Goal: Task Accomplishment & Management: Use online tool/utility

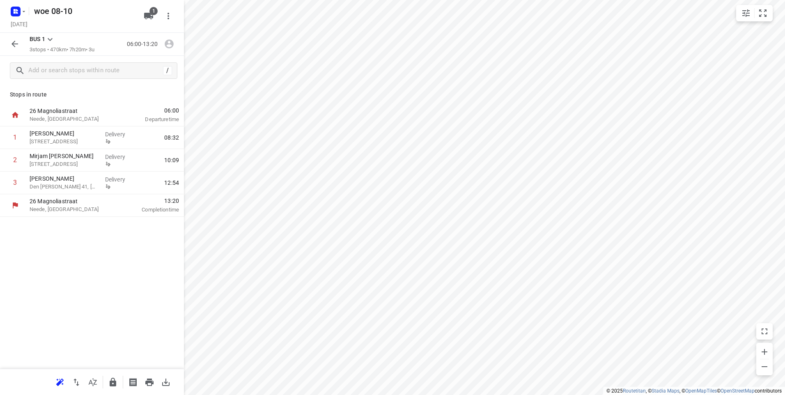
click at [13, 46] on icon "button" at bounding box center [15, 44] width 10 height 10
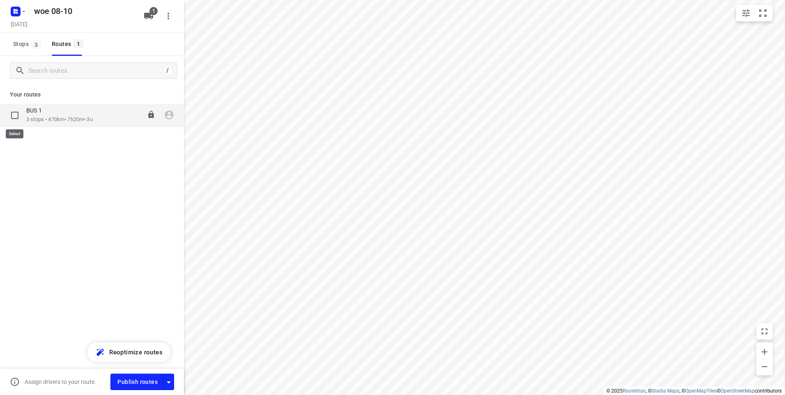
click at [15, 115] on input "checkbox" at bounding box center [15, 115] width 16 height 16
checkbox input "true"
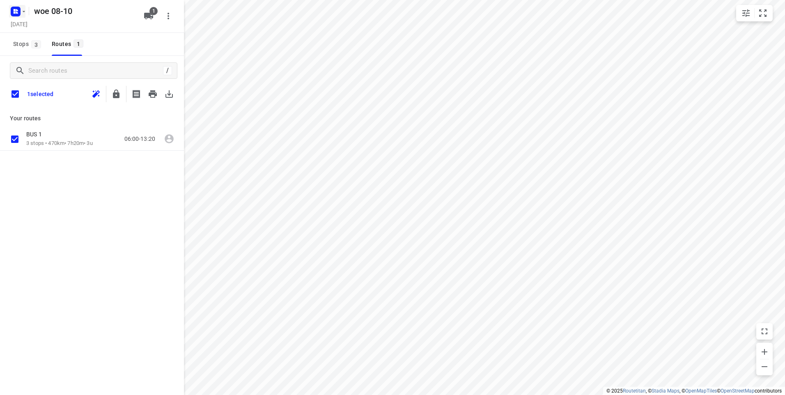
click at [13, 11] on rect "button" at bounding box center [16, 12] width 10 height 10
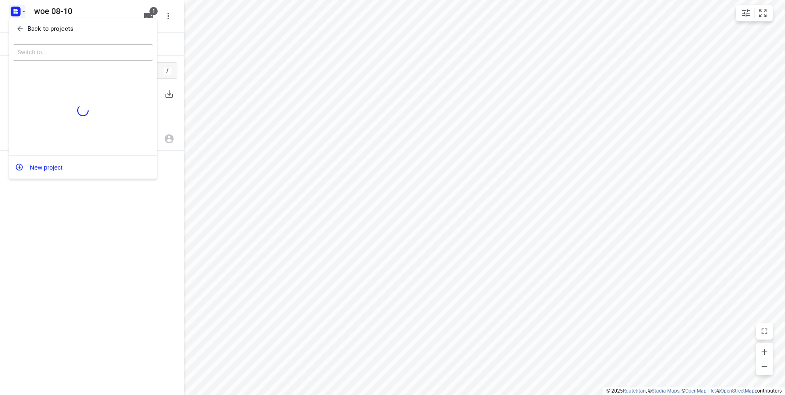
click at [37, 26] on p "Back to projects" at bounding box center [50, 28] width 46 height 9
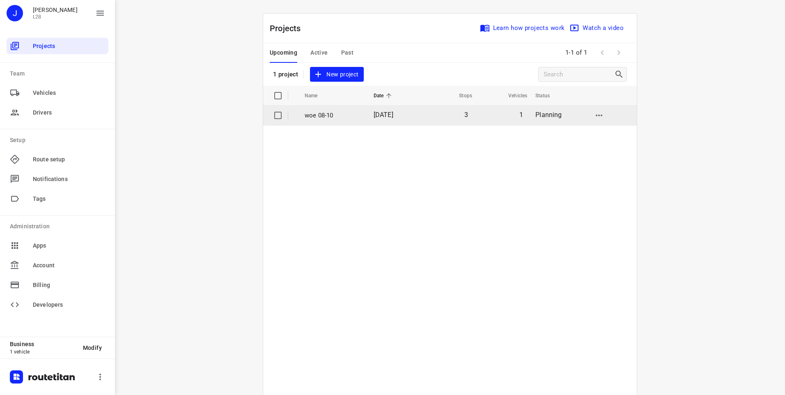
click at [273, 116] on input "checkbox" at bounding box center [278, 115] width 16 height 16
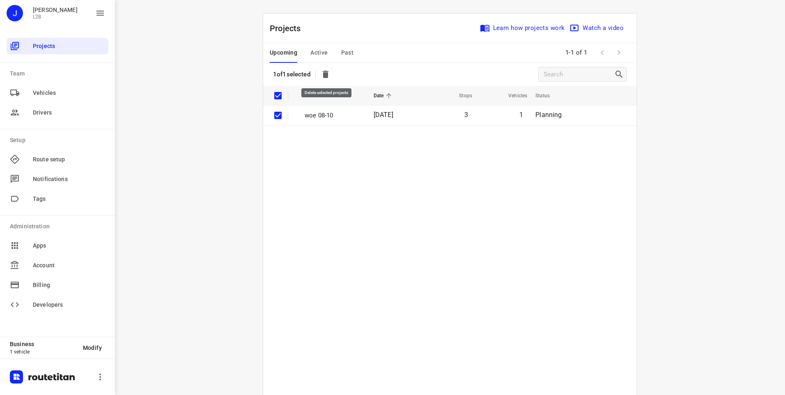
click at [327, 73] on icon "button" at bounding box center [326, 74] width 6 height 7
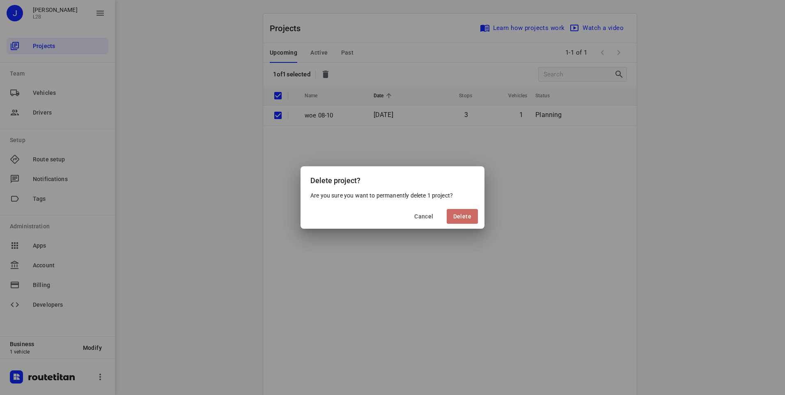
click at [454, 213] on span "Delete" at bounding box center [462, 216] width 18 height 7
checkbox input "false"
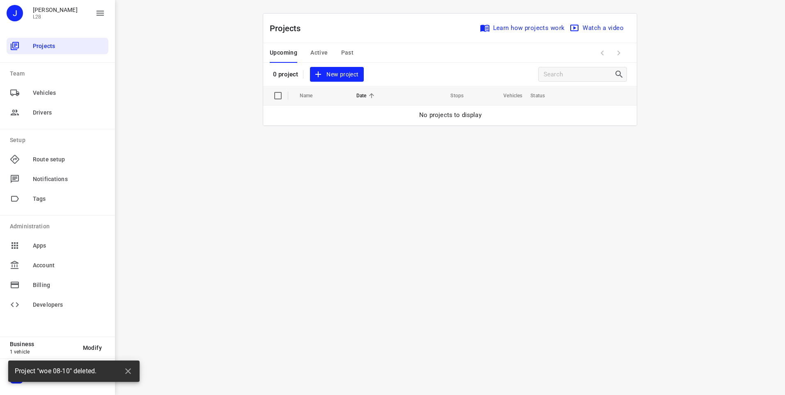
click at [327, 70] on span "New project" at bounding box center [337, 74] width 44 height 10
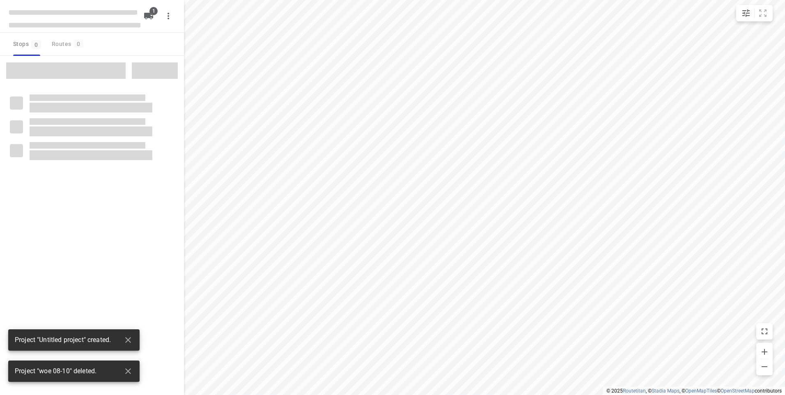
type input "distance"
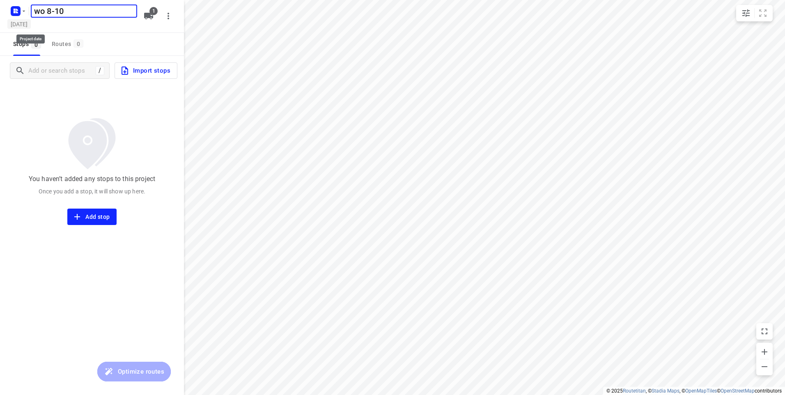
type input "wo 8-10"
click at [31, 25] on h5 "[DATE]" at bounding box center [18, 23] width 23 height 9
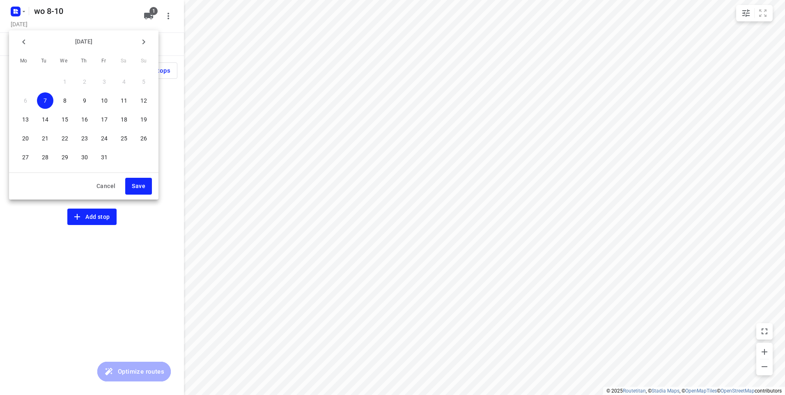
click at [63, 99] on p "8" at bounding box center [64, 100] width 3 height 8
click at [140, 184] on span "Save" at bounding box center [139, 186] width 14 height 10
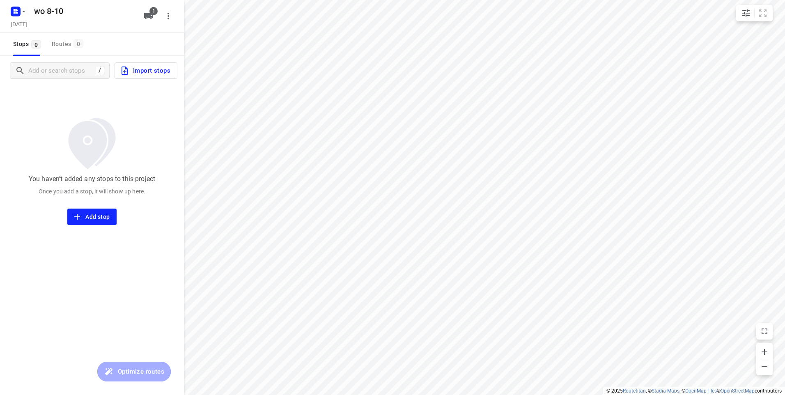
click at [129, 71] on icon "button" at bounding box center [125, 71] width 10 height 10
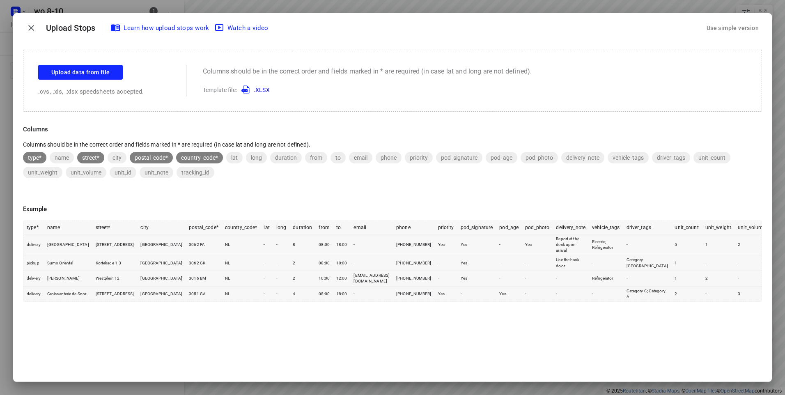
click at [714, 29] on div "Use simple version" at bounding box center [732, 28] width 55 height 14
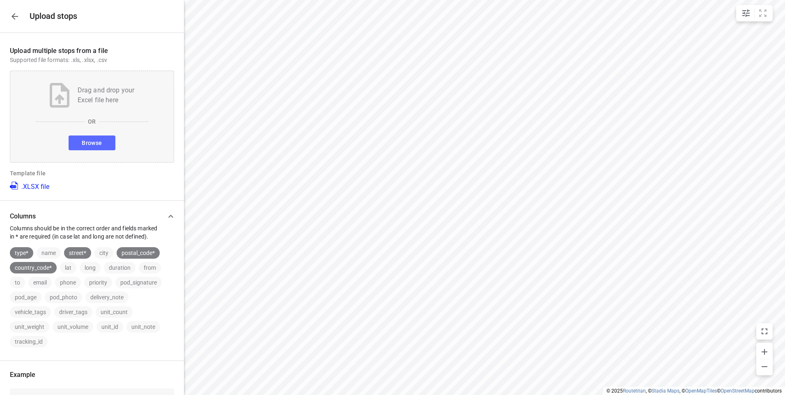
click at [92, 145] on span "Browse" at bounding box center [92, 143] width 20 height 10
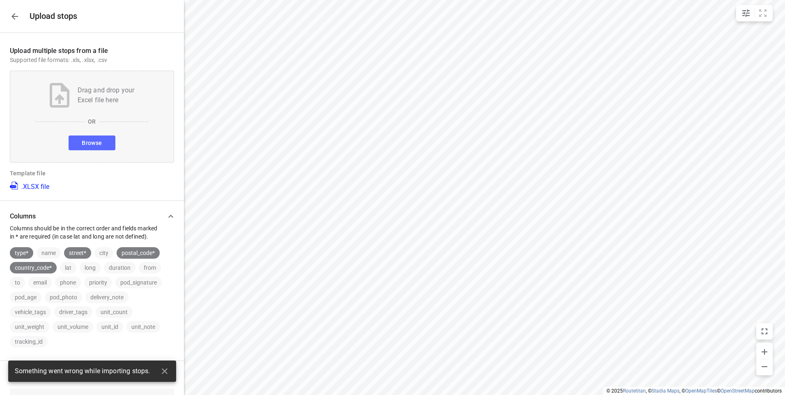
click at [87, 140] on span "Browse" at bounding box center [92, 143] width 20 height 10
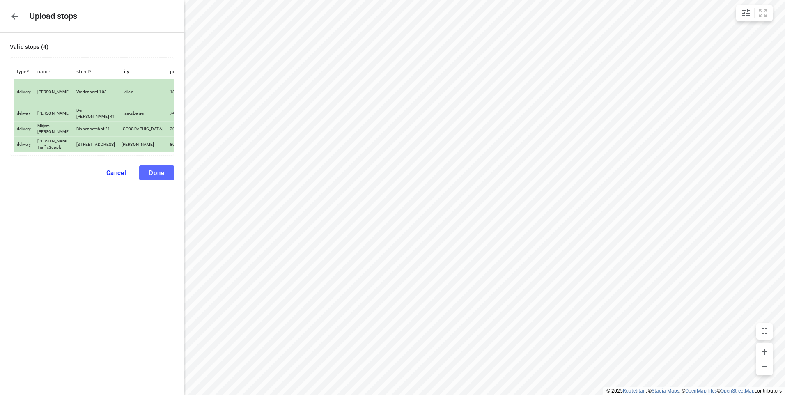
click at [171, 174] on button "Done" at bounding box center [156, 172] width 35 height 15
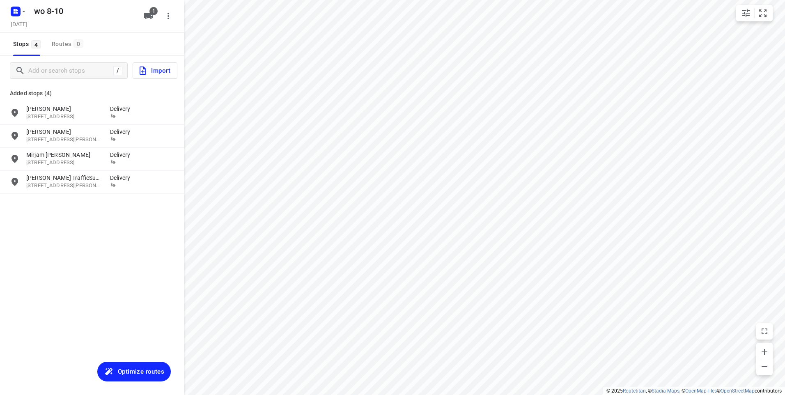
click at [125, 369] on span "Optimize routes" at bounding box center [141, 371] width 46 height 11
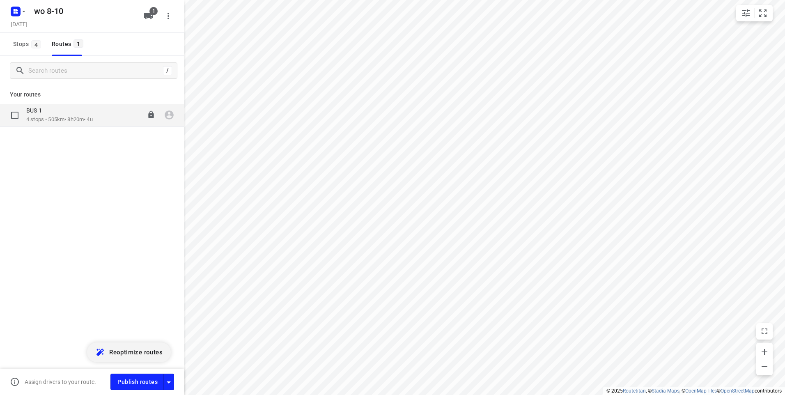
click at [57, 116] on p "4 stops • 505km • 8h20m • 4u" at bounding box center [59, 120] width 66 height 8
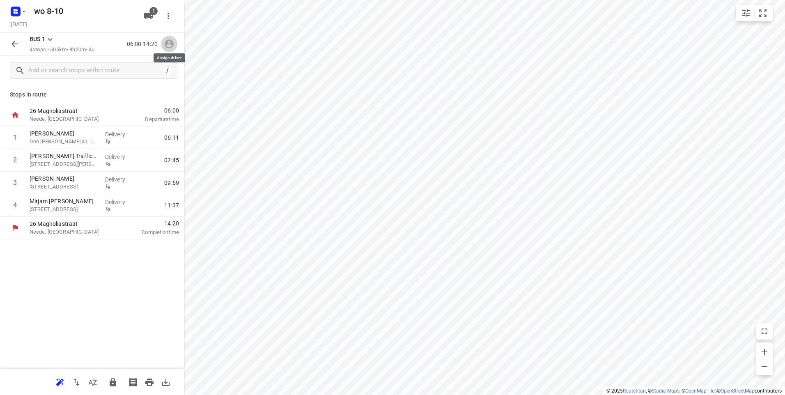
click at [170, 44] on icon "button" at bounding box center [169, 44] width 9 height 9
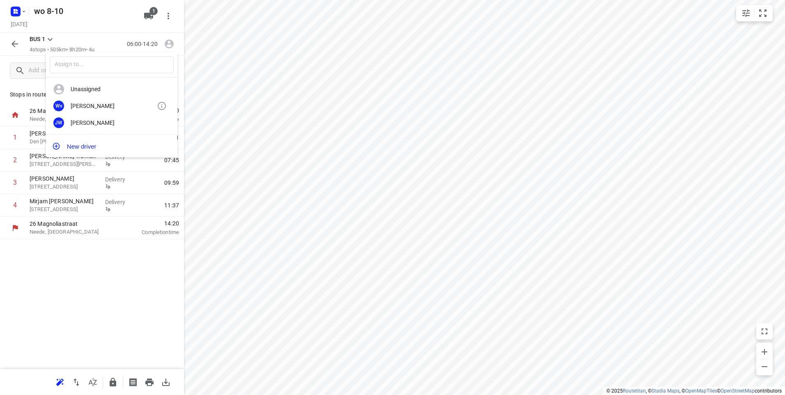
click at [93, 105] on div "[PERSON_NAME]" at bounding box center [114, 106] width 86 height 7
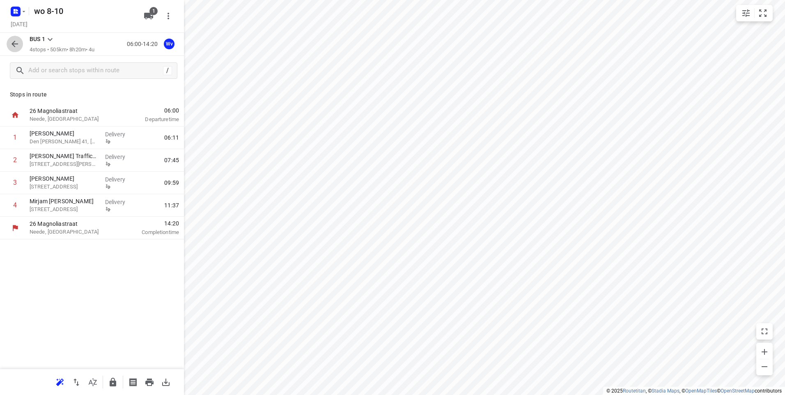
click at [14, 44] on icon "button" at bounding box center [14, 44] width 7 height 7
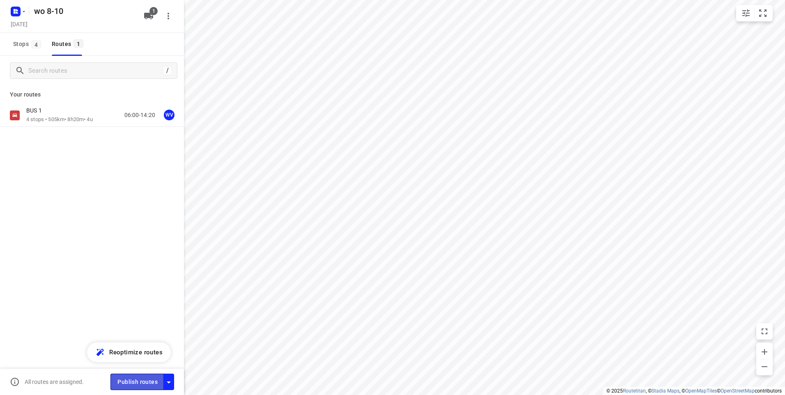
click at [134, 382] on span "Publish routes" at bounding box center [137, 382] width 40 height 10
